Goal: Task Accomplishment & Management: Manage account settings

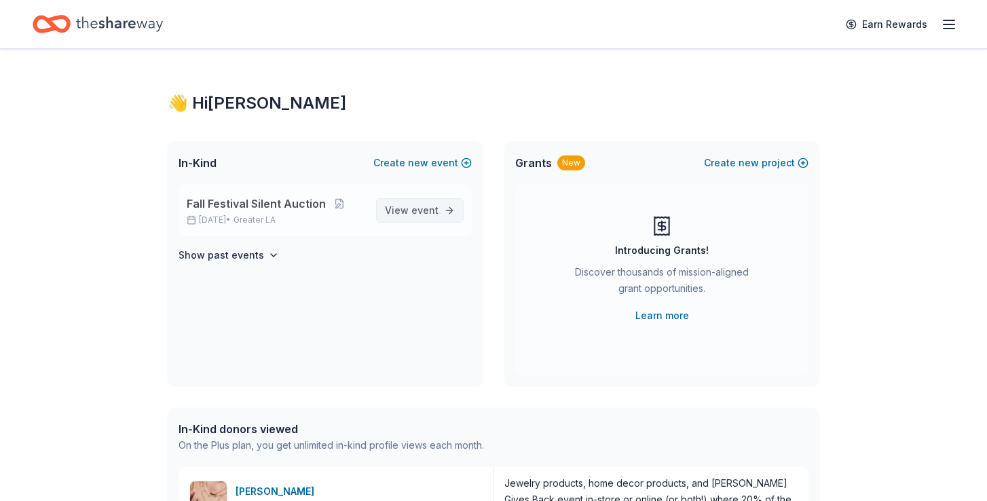
click at [425, 204] on span "event" at bounding box center [424, 210] width 27 height 12
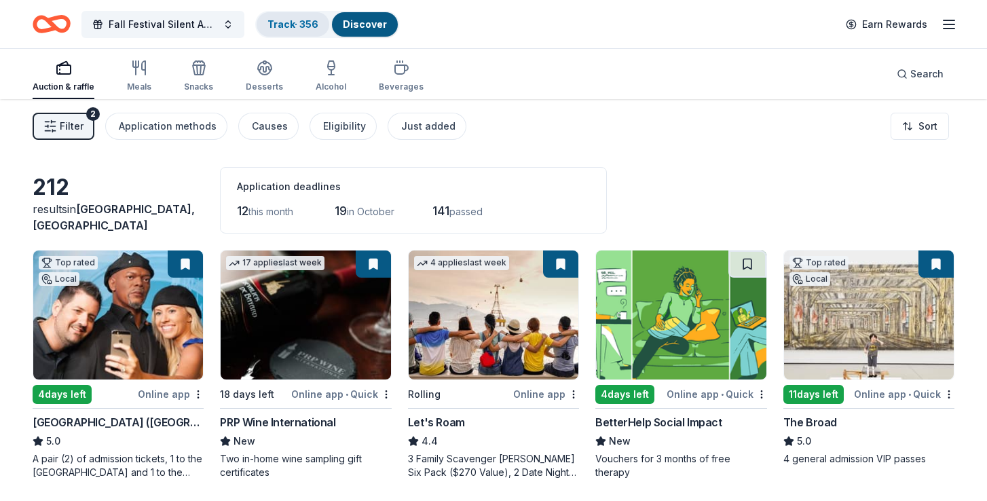
click at [310, 26] on link "Track · 356" at bounding box center [292, 24] width 51 height 12
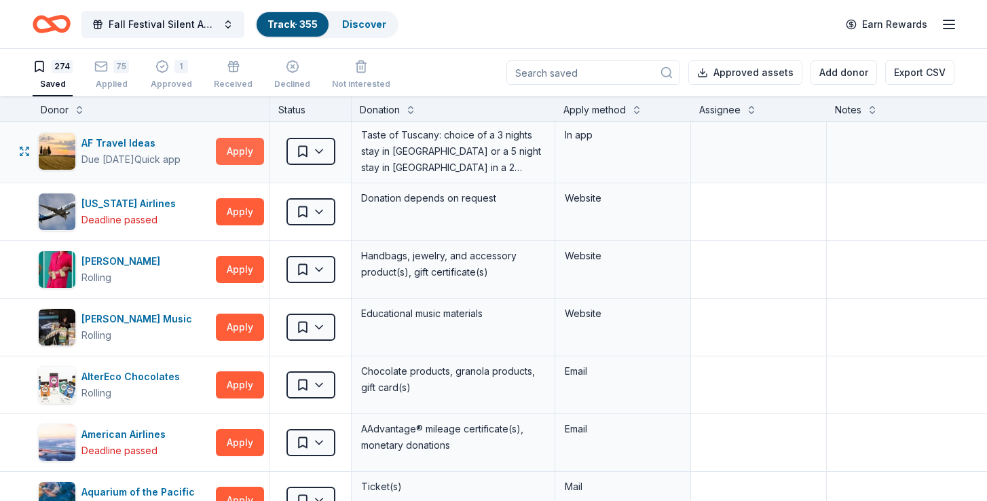
scroll to position [179, 0]
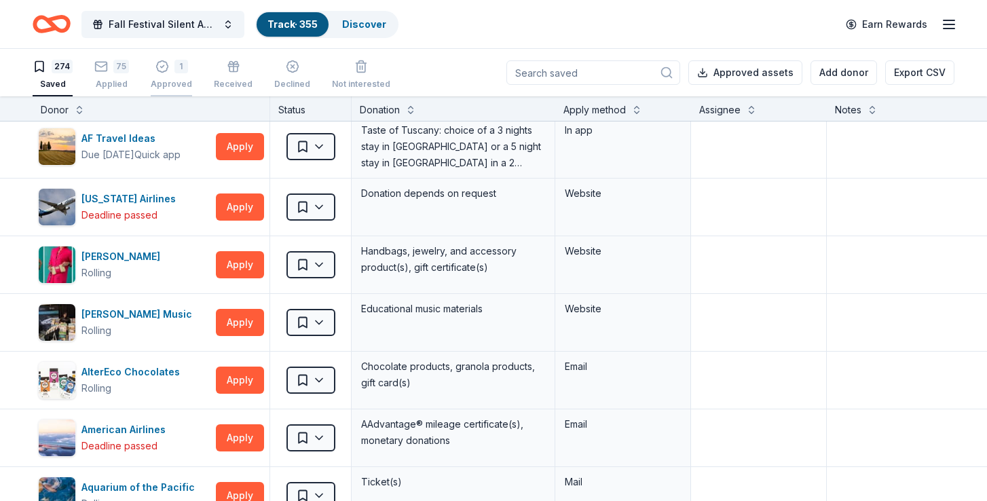
click at [173, 82] on div "Approved" at bounding box center [171, 84] width 41 height 11
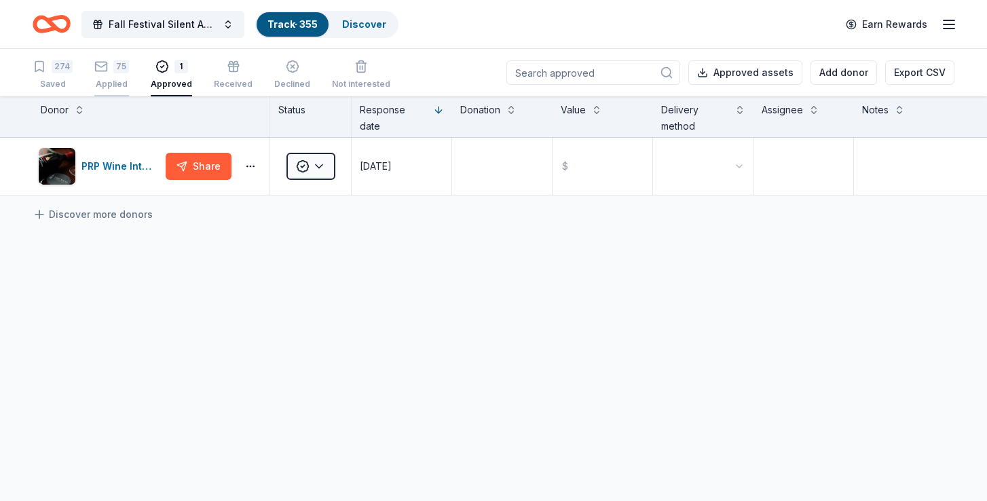
click at [115, 75] on div "75 Applied" at bounding box center [111, 75] width 35 height 30
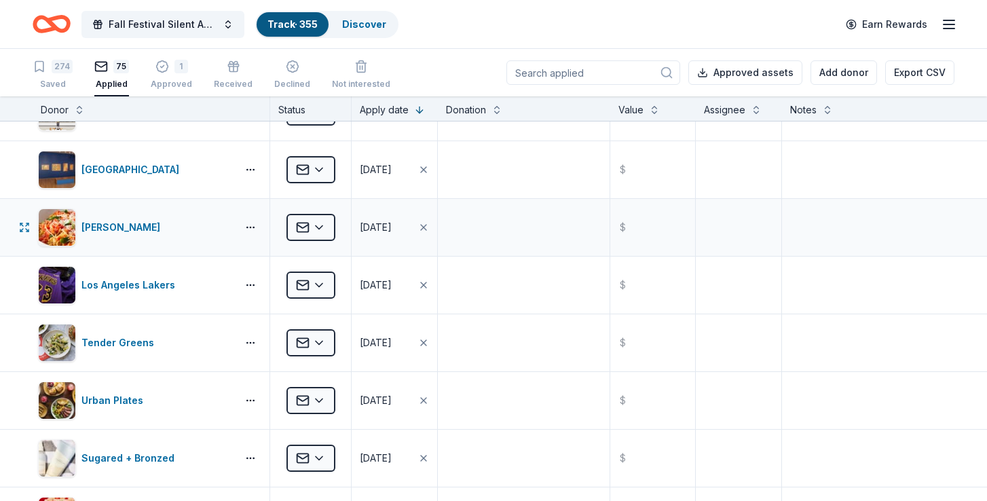
scroll to position [2668, 0]
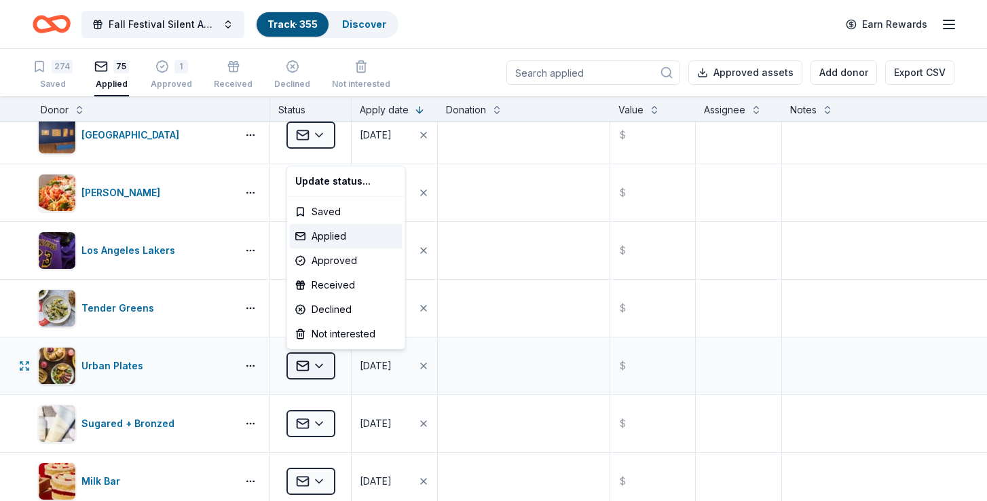
click at [327, 367] on html "Fall Festival Silent Auction Track · 355 Discover Earn Rewards 274 Saved 75 App…" at bounding box center [493, 250] width 987 height 501
click at [350, 263] on div "Approved" at bounding box center [346, 260] width 113 height 24
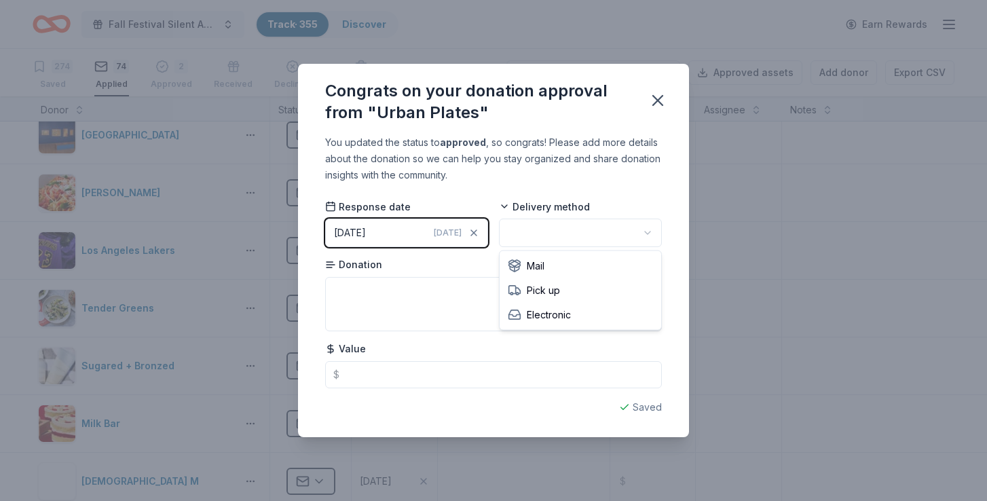
click at [536, 227] on html "Fall Festival Silent Auction Track · 355 Discover Earn Rewards 274 Saved 74 App…" at bounding box center [493, 250] width 987 height 501
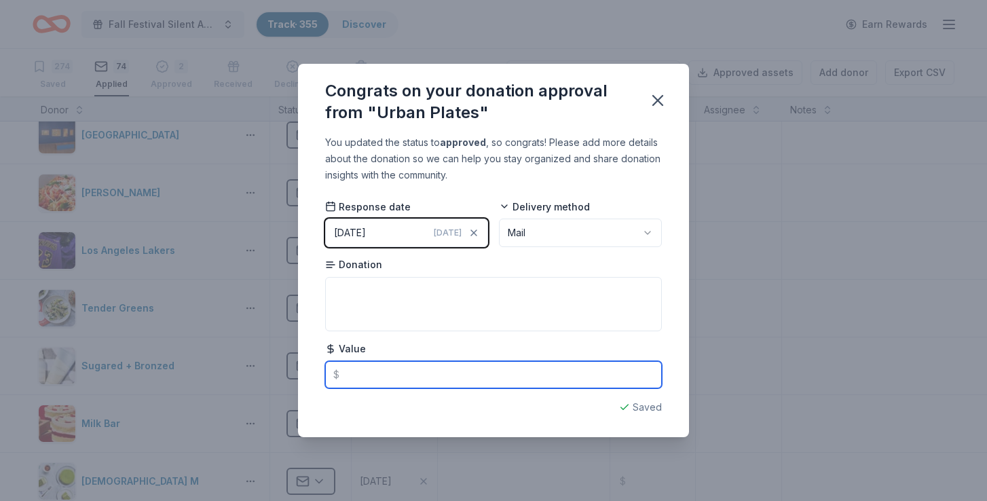
click at [468, 374] on input "text" at bounding box center [493, 374] width 337 height 27
type input "50.00"
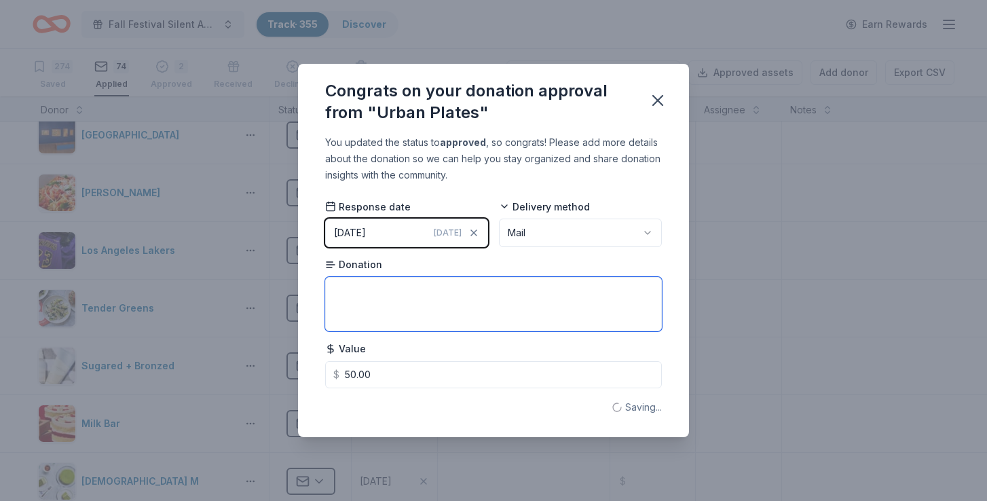
click at [425, 316] on textarea at bounding box center [493, 304] width 337 height 54
type textarea "Gift Card"
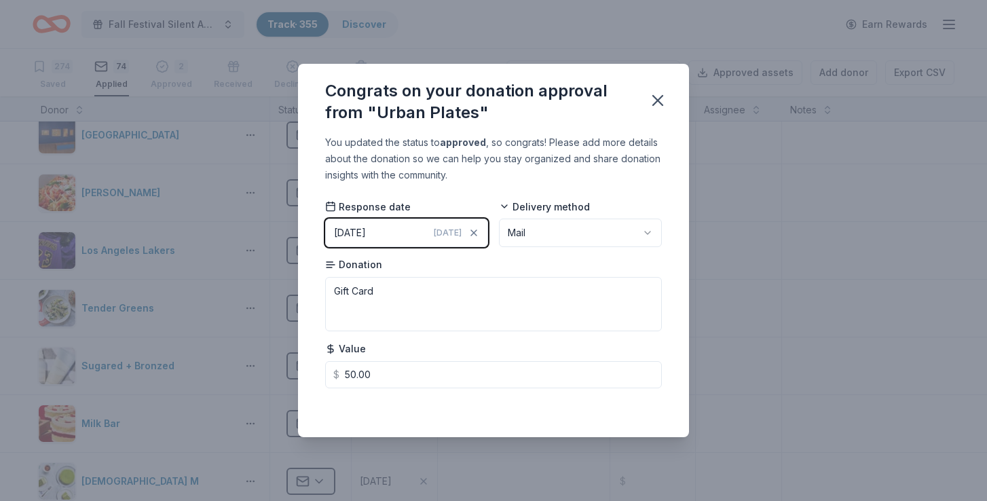
click at [489, 395] on div "You updated the status to approved , so congrats! Please add more details about…" at bounding box center [493, 285] width 391 height 302
click at [489, 390] on div "You updated the status to approved , so congrats! Please add more details about…" at bounding box center [493, 285] width 391 height 302
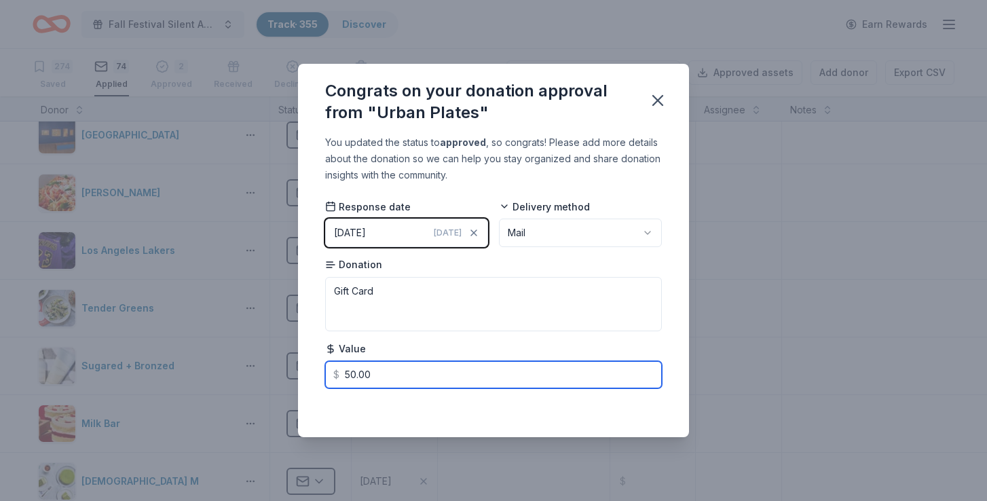
click at [489, 383] on input "50.00" at bounding box center [493, 374] width 337 height 27
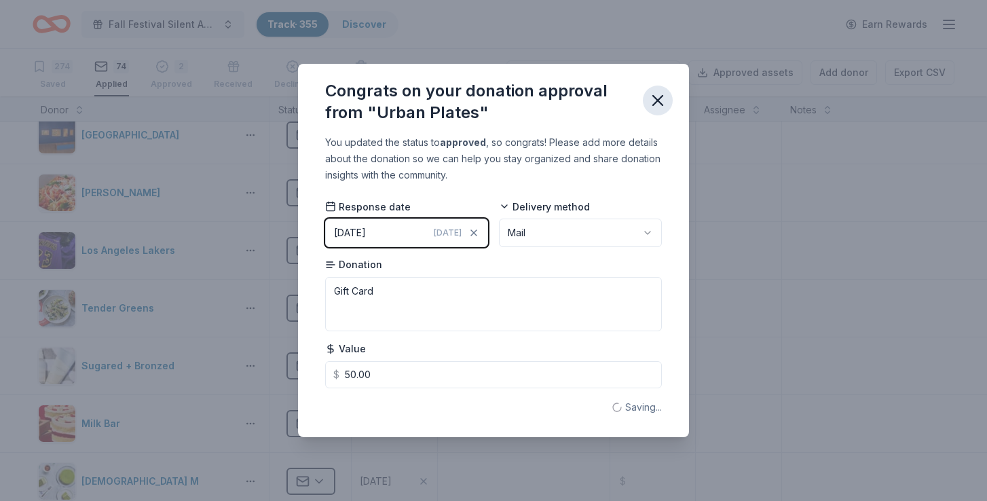
click at [660, 94] on icon "button" at bounding box center [657, 100] width 19 height 19
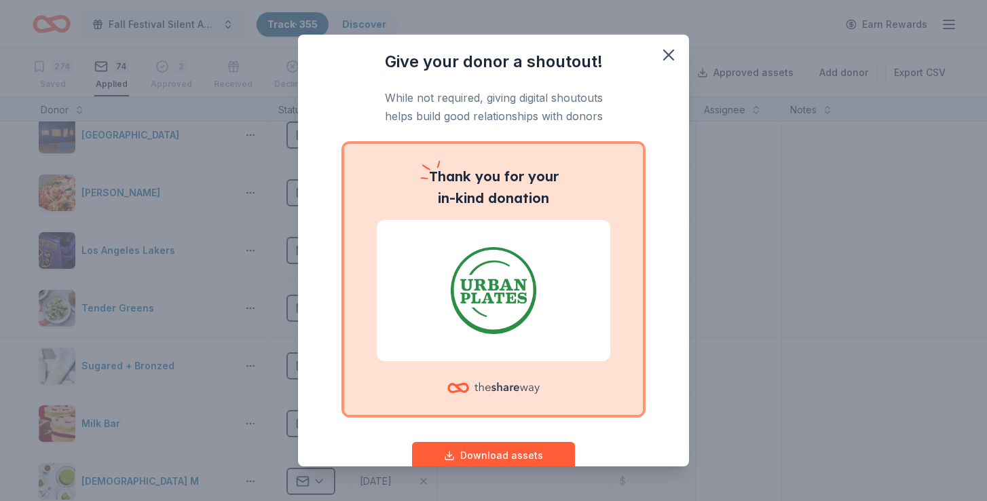
scroll to position [0, 0]
click at [668, 53] on icon "button" at bounding box center [668, 54] width 19 height 19
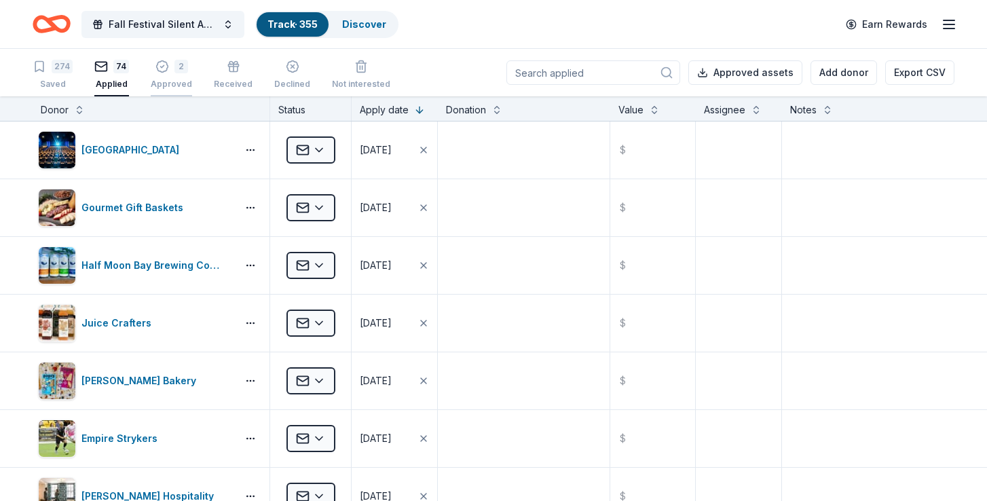
click at [178, 60] on div "2" at bounding box center [181, 59] width 14 height 14
